Goal: Information Seeking & Learning: Learn about a topic

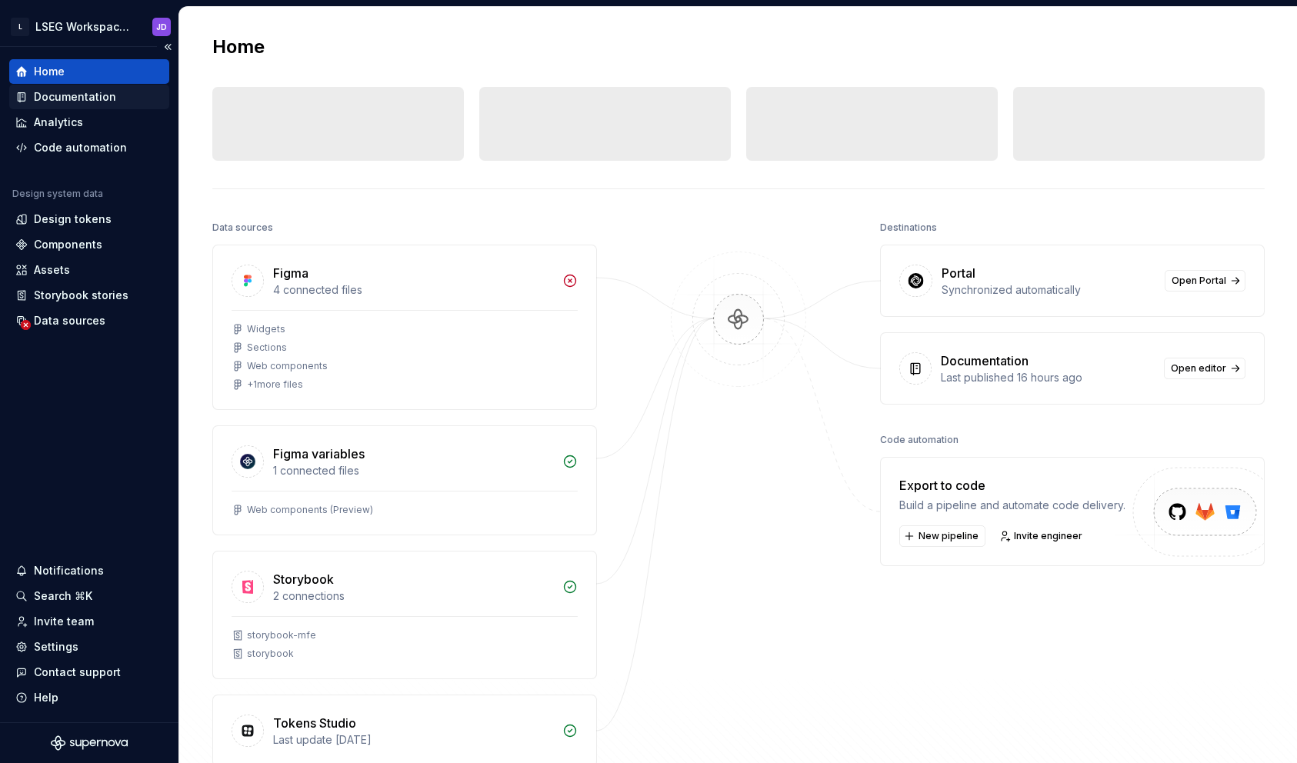
click at [102, 95] on div "Documentation" at bounding box center [75, 96] width 82 height 15
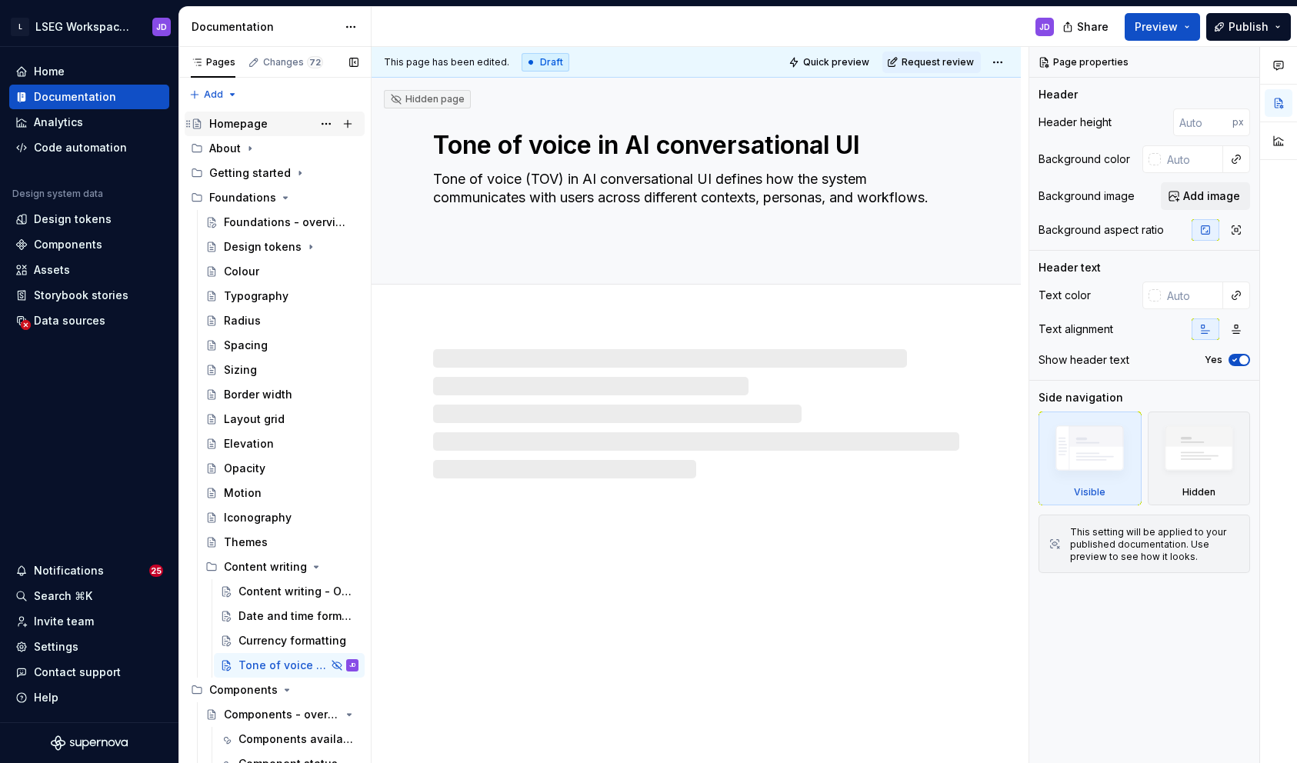
click at [237, 125] on div "Homepage" at bounding box center [238, 123] width 58 height 15
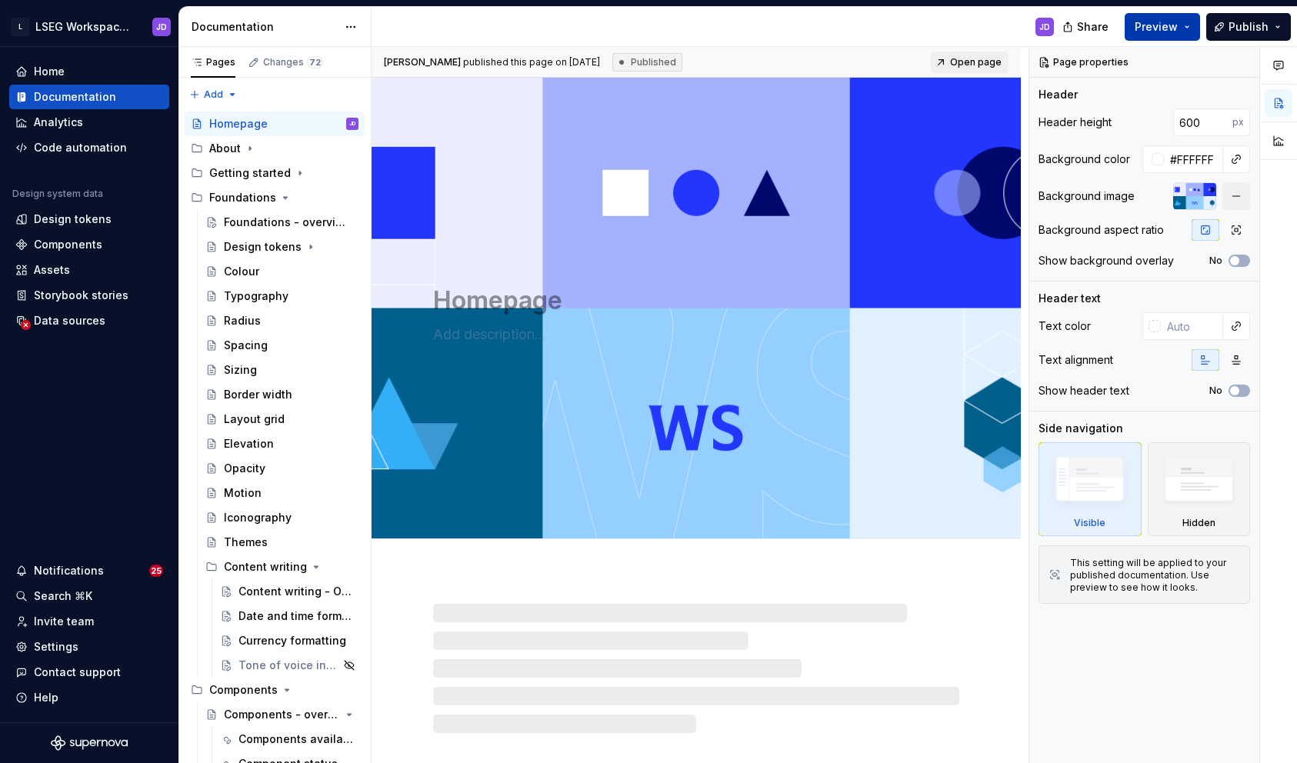
click at [1195, 25] on button "Preview" at bounding box center [1161, 27] width 75 height 28
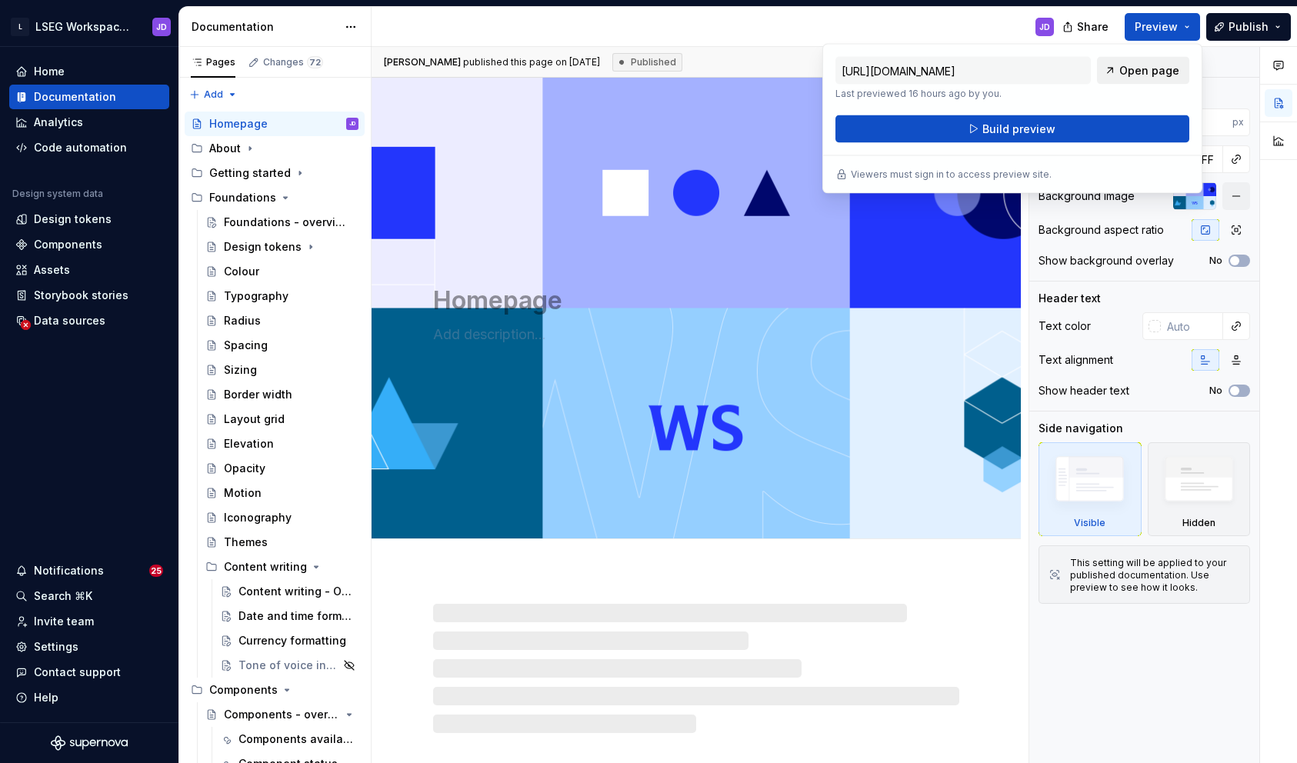
click at [1142, 65] on span "Open page" at bounding box center [1149, 70] width 60 height 15
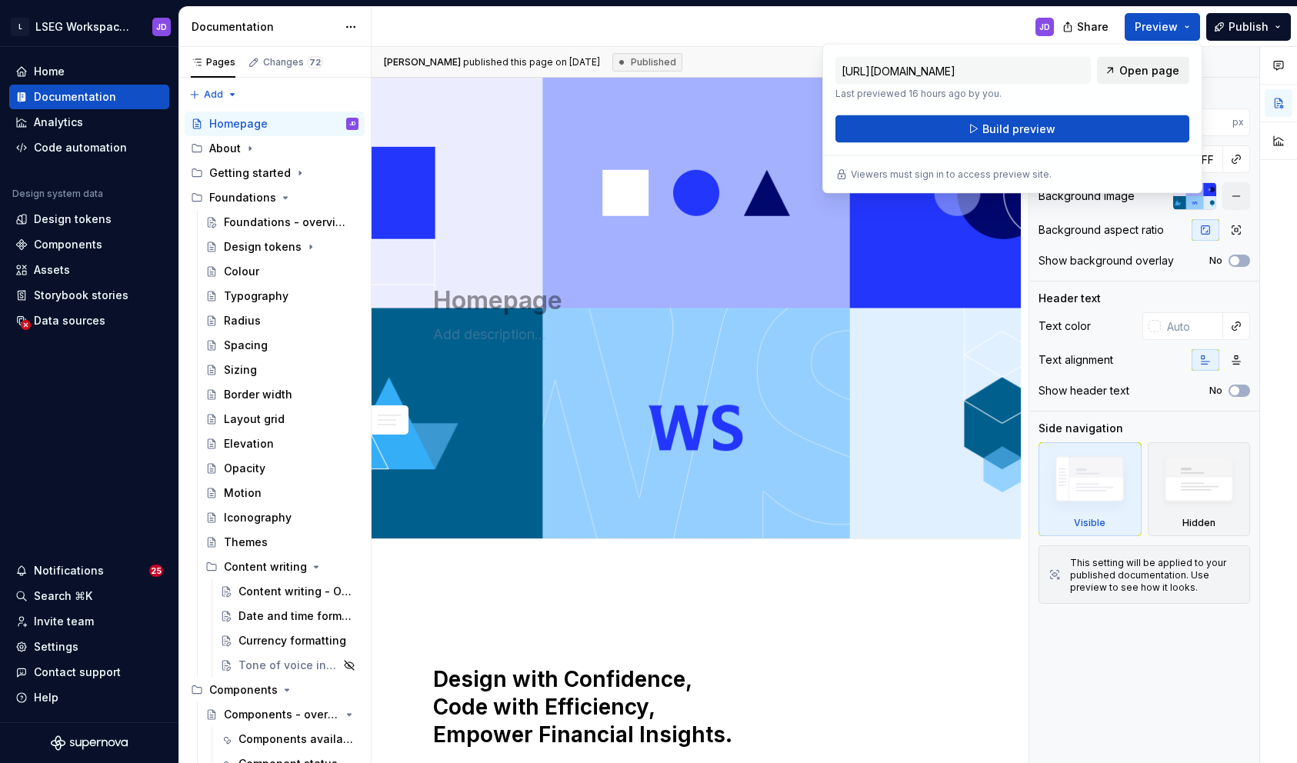
type textarea "*"
